Goal: Navigation & Orientation: Find specific page/section

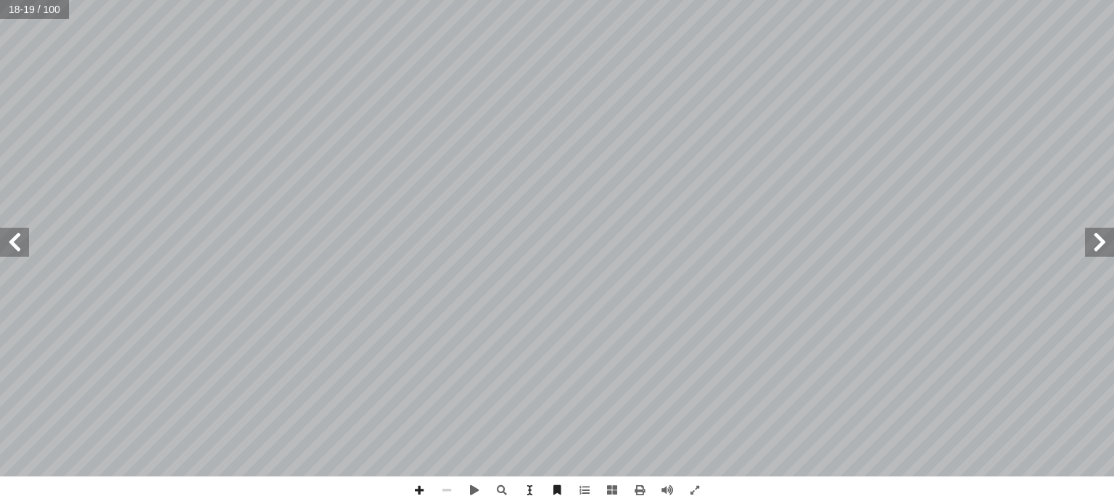
click at [14, 256] on span at bounding box center [14, 242] width 29 height 29
click at [1112, 240] on span at bounding box center [1099, 242] width 29 height 29
